Goal: Information Seeking & Learning: Learn about a topic

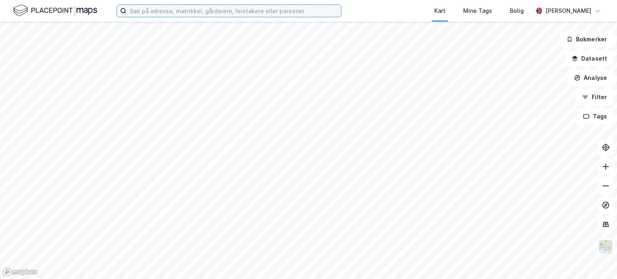
click at [159, 7] on input at bounding box center [234, 11] width 215 height 12
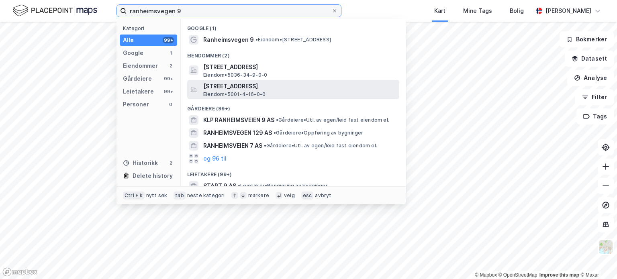
type input "ranheimsvegen 9"
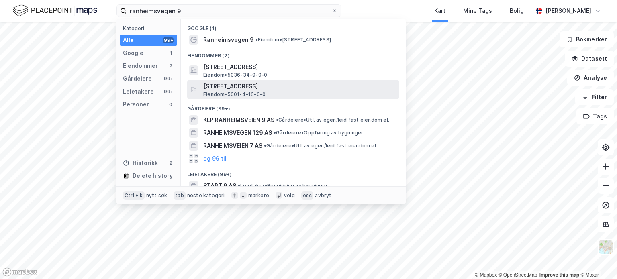
click at [269, 88] on span "[STREET_ADDRESS]" at bounding box center [299, 87] width 193 height 10
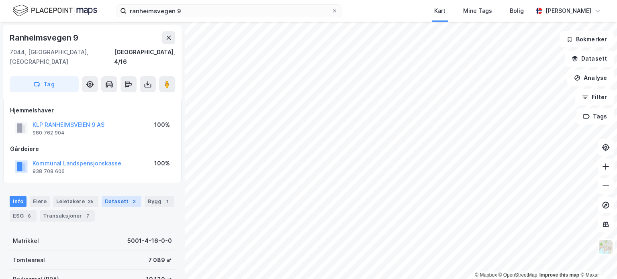
click at [113, 196] on div "Datasett 3" at bounding box center [122, 201] width 40 height 11
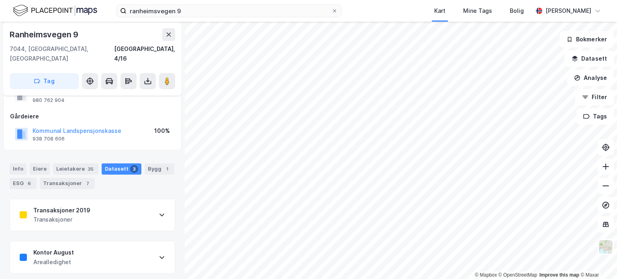
scroll to position [69, 0]
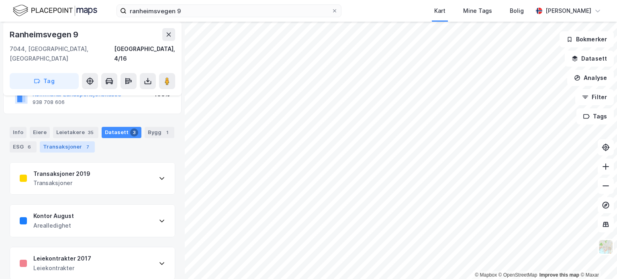
click at [58, 141] on div "Transaksjoner 7" at bounding box center [67, 146] width 55 height 11
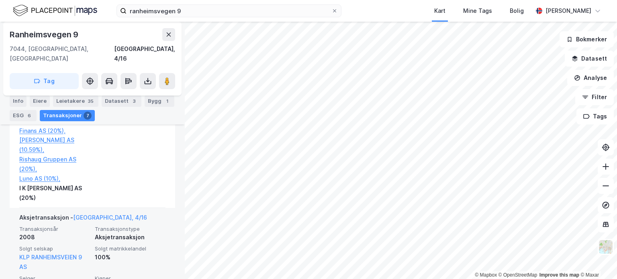
scroll to position [787, 0]
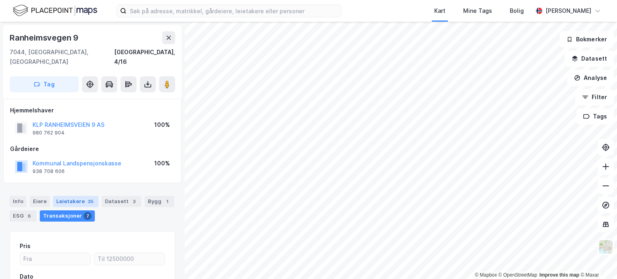
click at [82, 196] on div "Leietakere 35" at bounding box center [75, 201] width 45 height 11
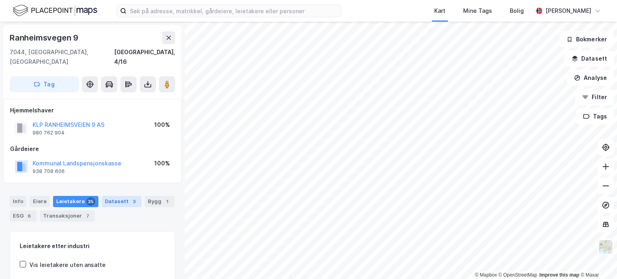
click at [108, 196] on div "Datasett 3" at bounding box center [122, 201] width 40 height 11
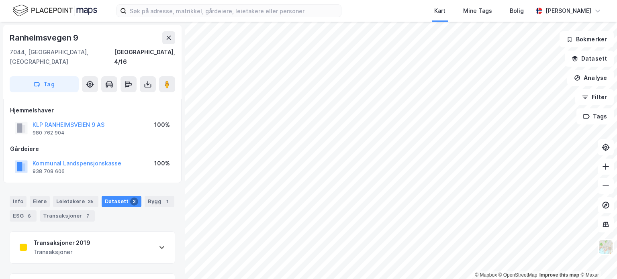
scroll to position [69, 0]
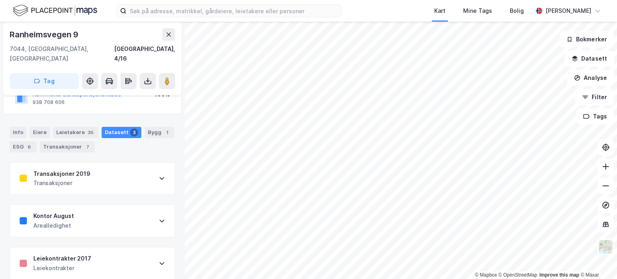
click at [159, 260] on icon at bounding box center [162, 263] width 6 height 6
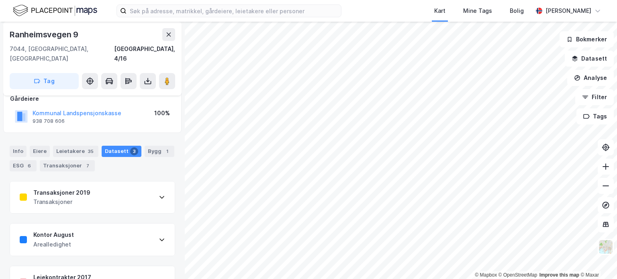
scroll to position [0, 0]
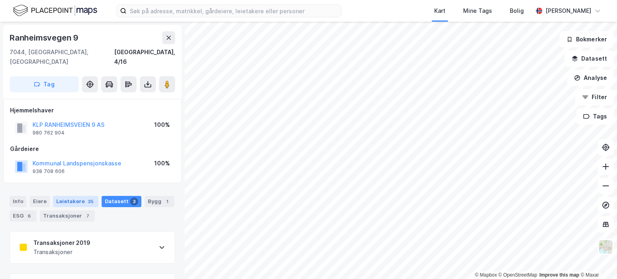
click at [79, 196] on div "Leietakere 35" at bounding box center [75, 201] width 45 height 11
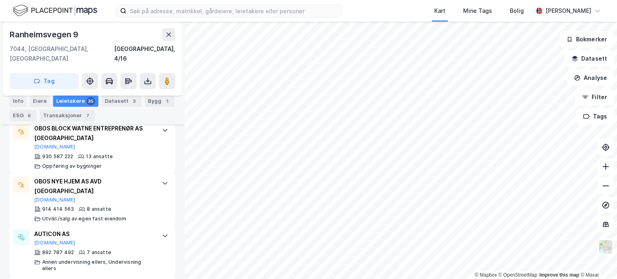
scroll to position [539, 0]
